Goal: Book appointment/travel/reservation

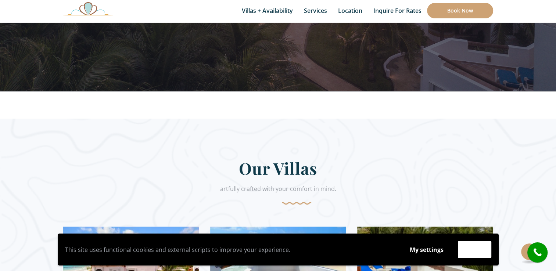
scroll to position [257, 0]
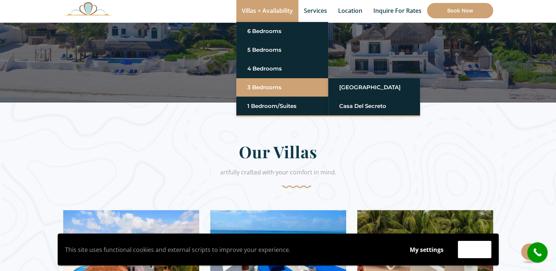
click at [257, 87] on link "3 Bedrooms" at bounding box center [282, 87] width 70 height 13
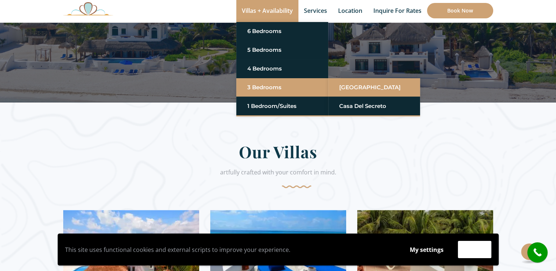
click at [355, 89] on link "[GEOGRAPHIC_DATA]" at bounding box center [374, 87] width 70 height 13
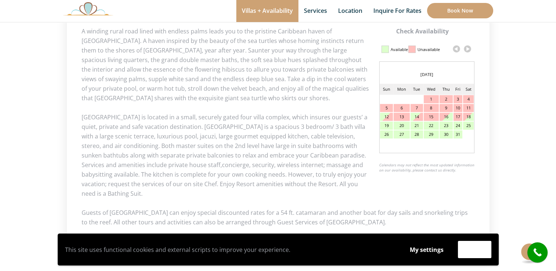
scroll to position [368, 0]
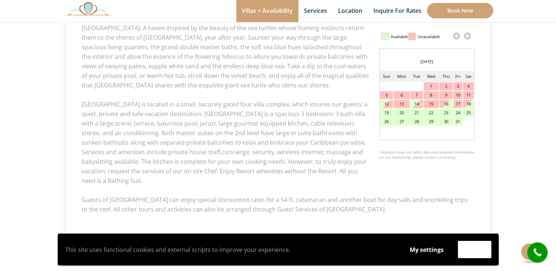
click at [467, 36] on link at bounding box center [467, 36] width 11 height 11
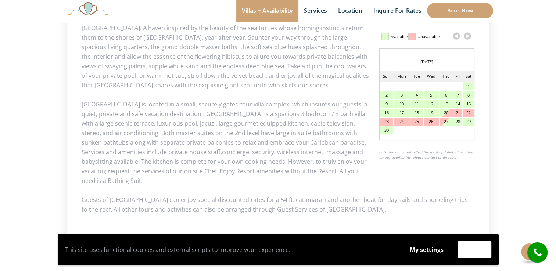
click at [467, 36] on link at bounding box center [467, 36] width 11 height 11
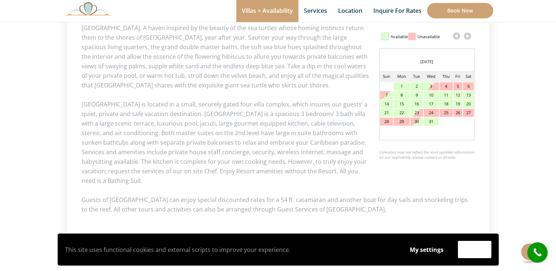
click at [467, 36] on link at bounding box center [467, 36] width 11 height 11
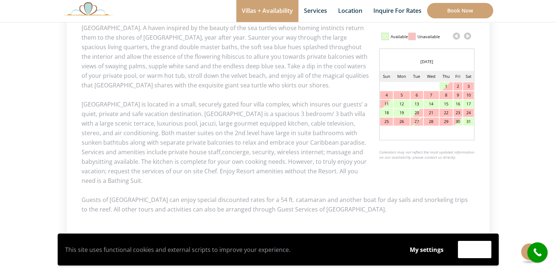
click at [467, 36] on link at bounding box center [467, 36] width 11 height 11
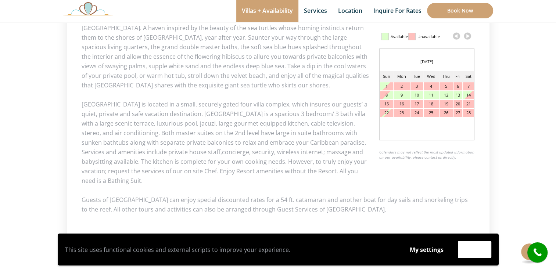
click at [386, 96] on div "8" at bounding box center [386, 95] width 13 height 8
click at [446, 94] on div "12" at bounding box center [446, 95] width 13 height 8
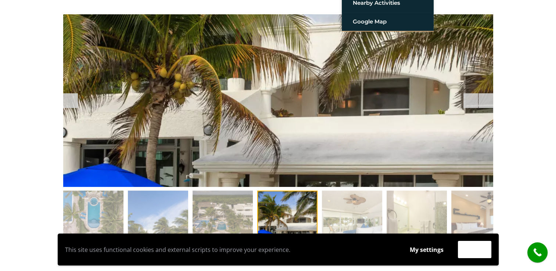
scroll to position [0, 0]
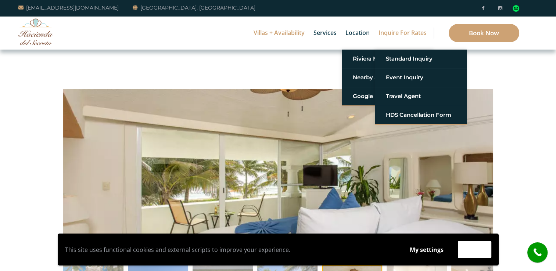
click at [401, 34] on link "Inquire for Rates" at bounding box center [403, 33] width 56 height 33
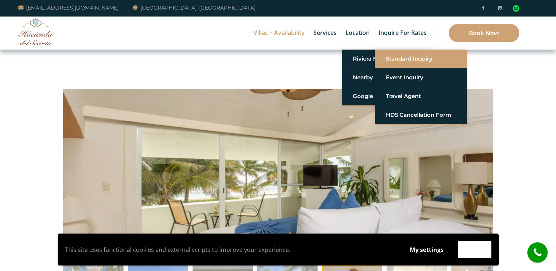
click at [391, 60] on link "Standard Inquiry" at bounding box center [421, 58] width 70 height 13
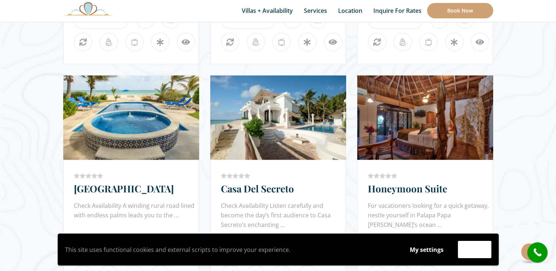
scroll to position [662, 0]
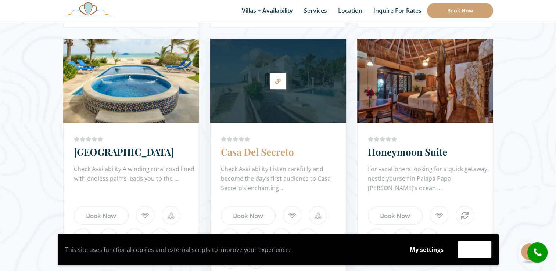
click at [259, 151] on link "Casa Del Secreto" at bounding box center [257, 152] width 73 height 13
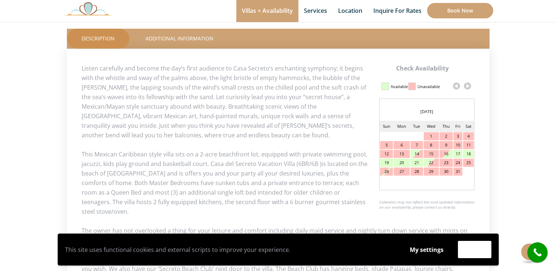
scroll to position [331, 0]
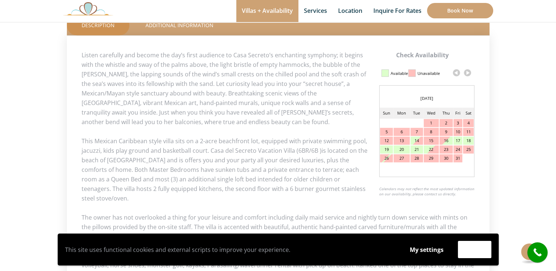
click at [467, 74] on link at bounding box center [467, 72] width 11 height 11
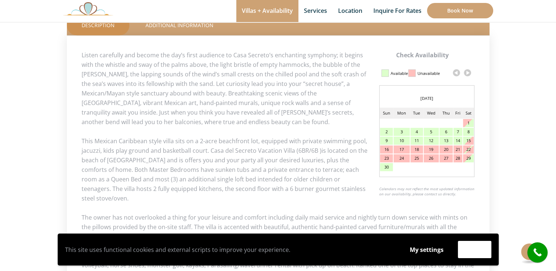
click at [468, 74] on link at bounding box center [467, 72] width 11 height 11
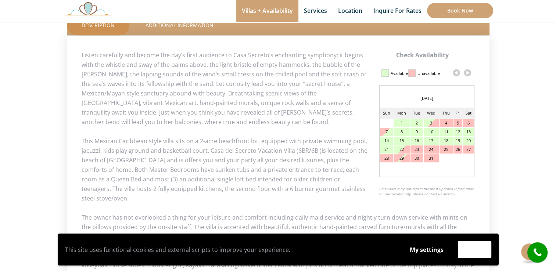
click at [469, 75] on link at bounding box center [467, 72] width 11 height 11
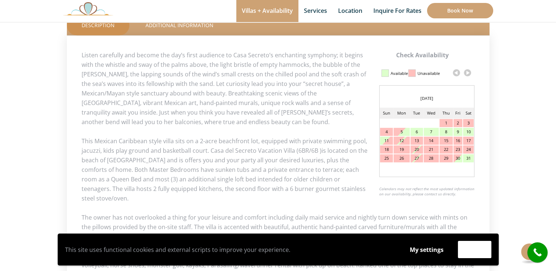
click at [469, 75] on link at bounding box center [467, 72] width 11 height 11
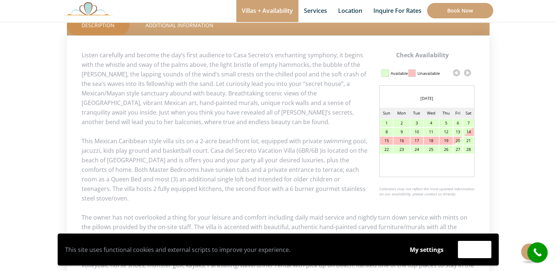
click at [468, 74] on link at bounding box center [467, 72] width 11 height 11
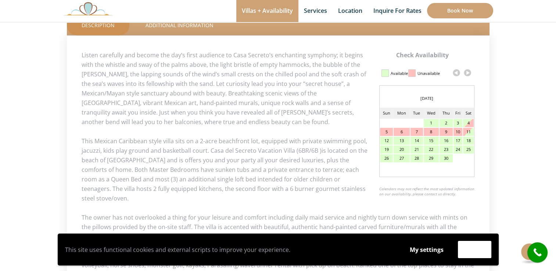
click at [468, 74] on link at bounding box center [467, 72] width 11 height 11
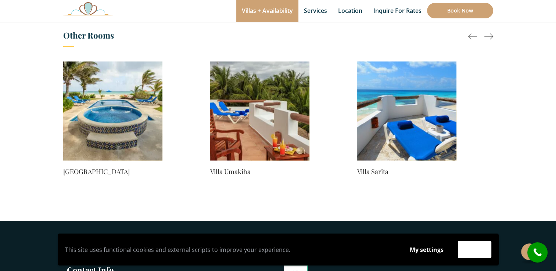
scroll to position [662, 0]
